Goal: Information Seeking & Learning: Learn about a topic

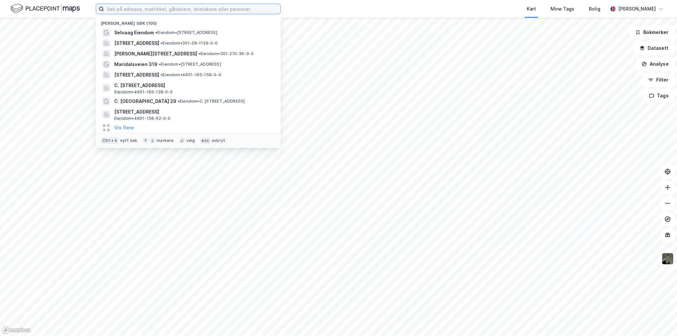
click at [153, 12] on input at bounding box center [192, 9] width 176 height 10
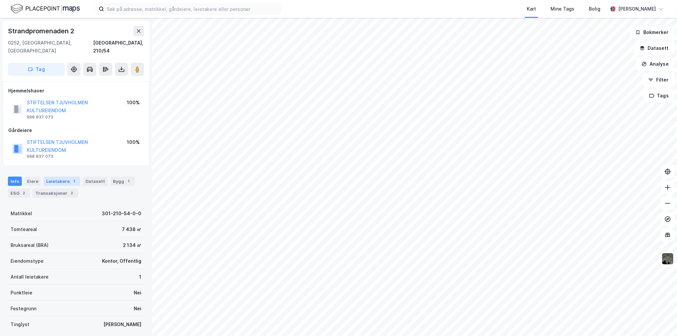
click at [58, 177] on div "Leietakere 1" at bounding box center [62, 181] width 37 height 9
